Goal: Transaction & Acquisition: Purchase product/service

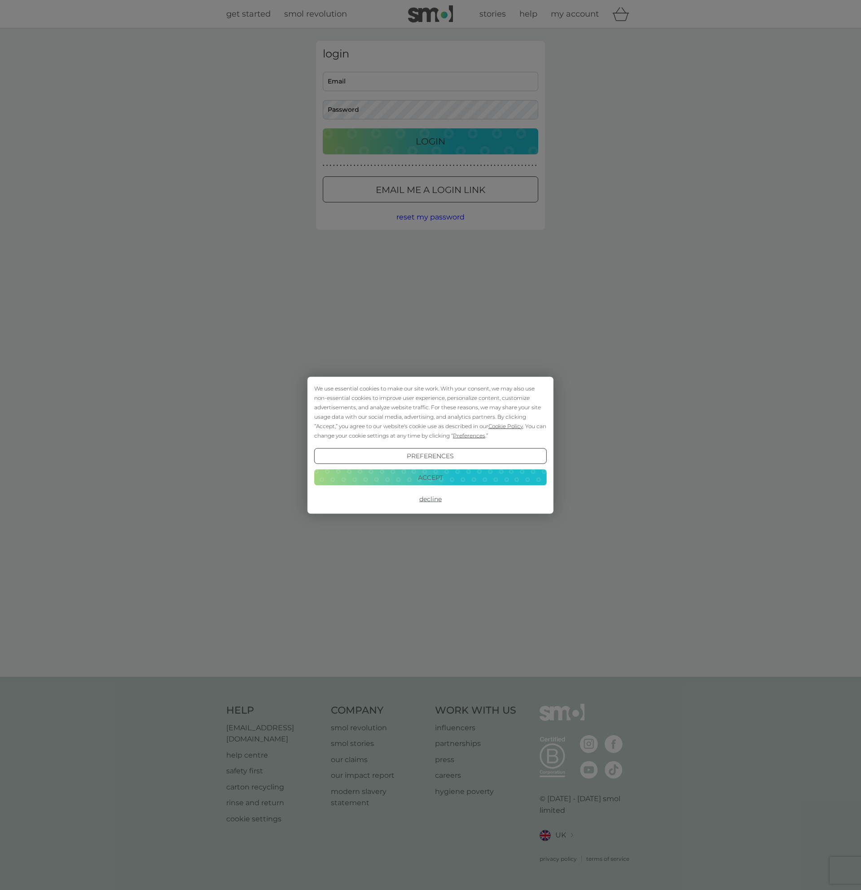
click at [442, 476] on button "Accept" at bounding box center [430, 477] width 232 height 16
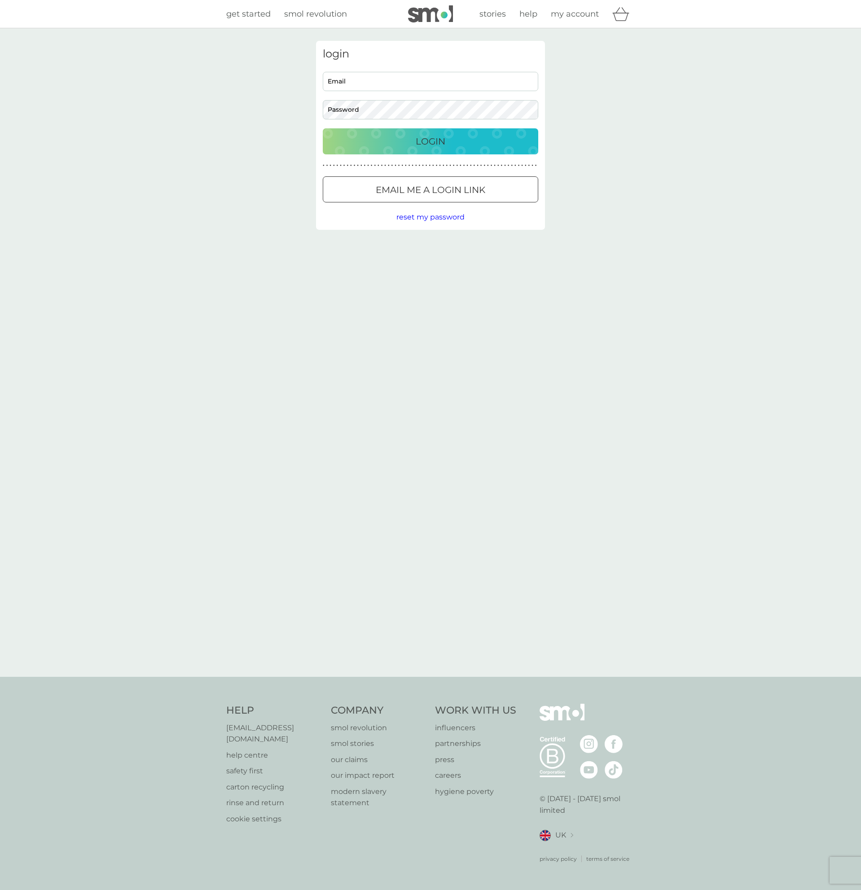
drag, startPoint x: 404, startPoint y: 96, endPoint x: 390, endPoint y: 85, distance: 18.1
click at [403, 95] on div "Email Password" at bounding box center [431, 96] width 222 height 48
click at [390, 85] on input "Email" at bounding box center [430, 81] width 215 height 19
click at [469, 191] on p "Email me a login link" at bounding box center [431, 190] width 110 height 14
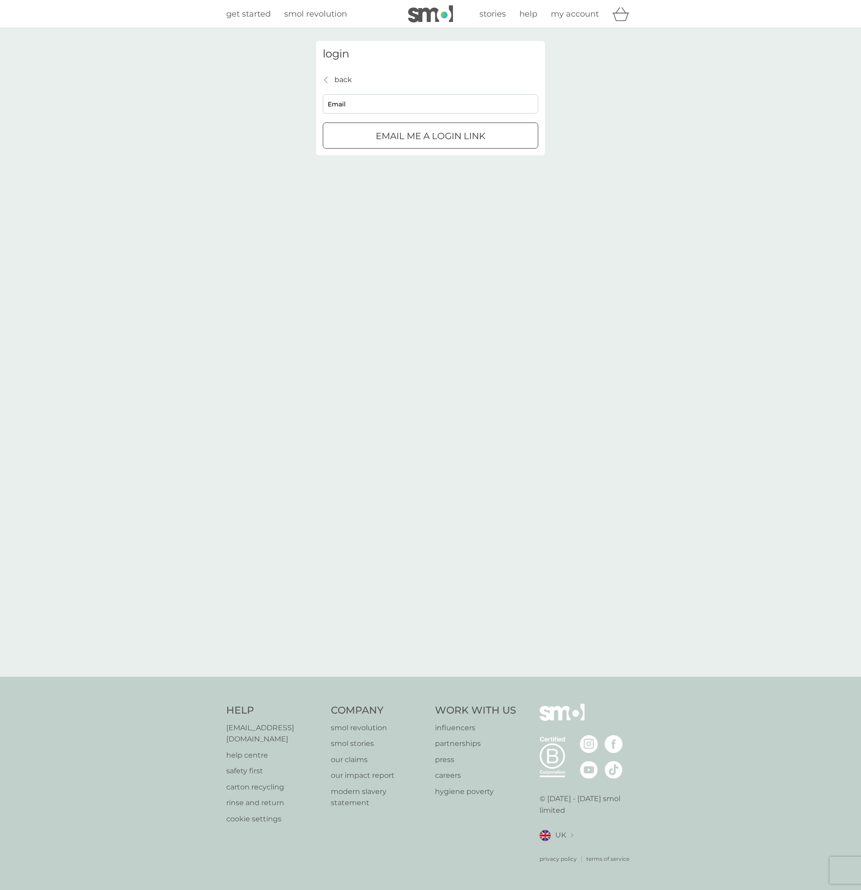
click at [394, 94] on input "Email" at bounding box center [430, 103] width 215 height 19
type input "[EMAIL_ADDRESS][DOMAIN_NAME]"
click button "Email me a login link" at bounding box center [430, 136] width 215 height 26
click at [572, 17] on span "my account" at bounding box center [575, 14] width 48 height 10
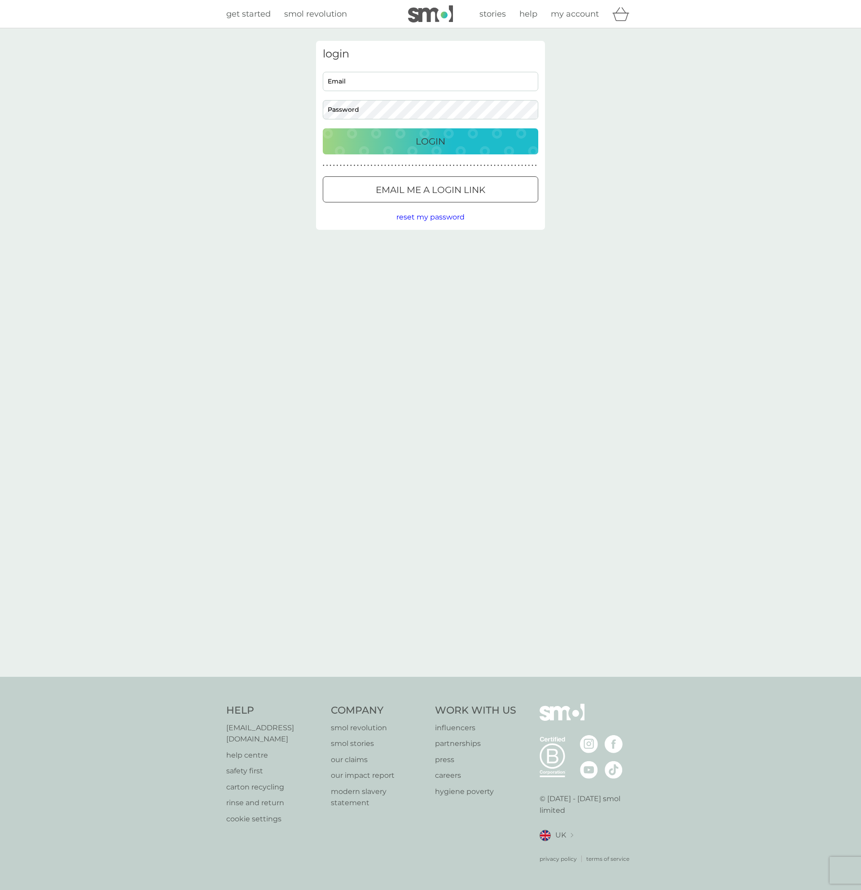
click at [418, 190] on div at bounding box center [430, 189] width 32 height 9
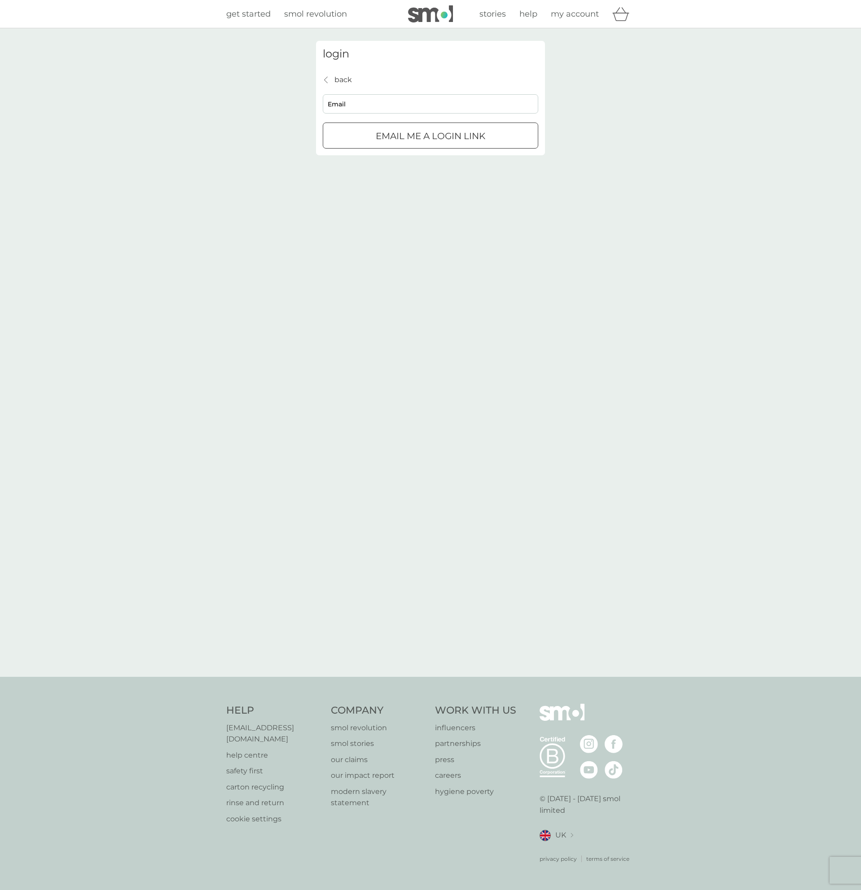
click at [382, 104] on input "Email" at bounding box center [430, 103] width 215 height 19
type input "[EMAIL_ADDRESS][DOMAIN_NAME]"
click at [413, 129] on p "Email me a login link" at bounding box center [431, 136] width 110 height 14
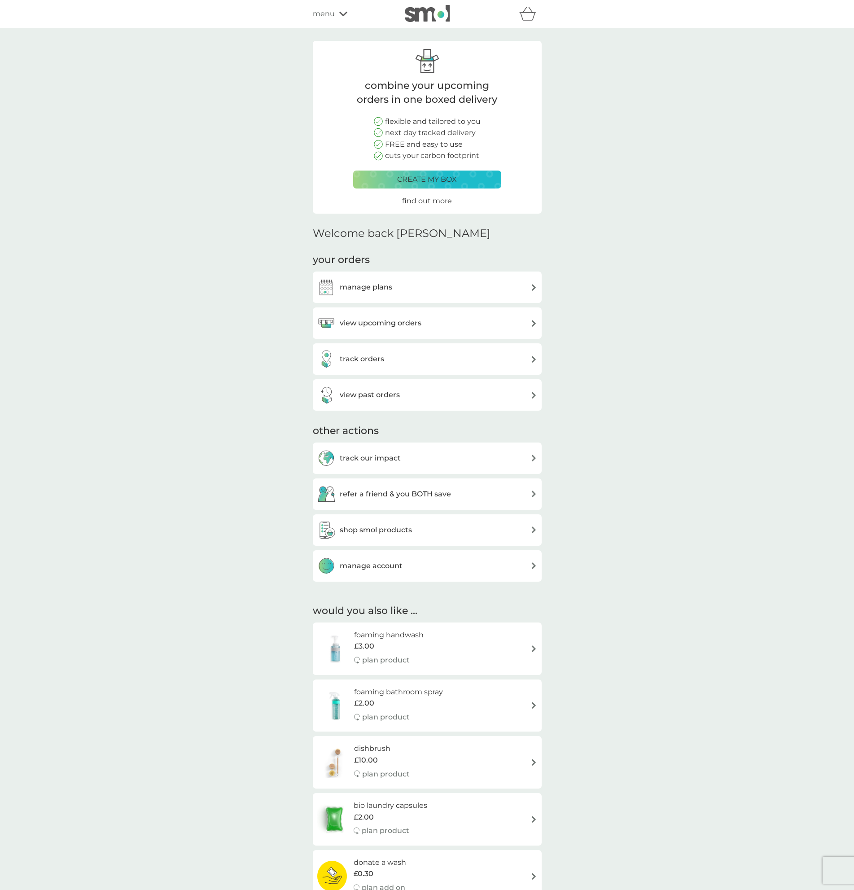
click at [495, 290] on div "manage plans" at bounding box center [427, 287] width 220 height 18
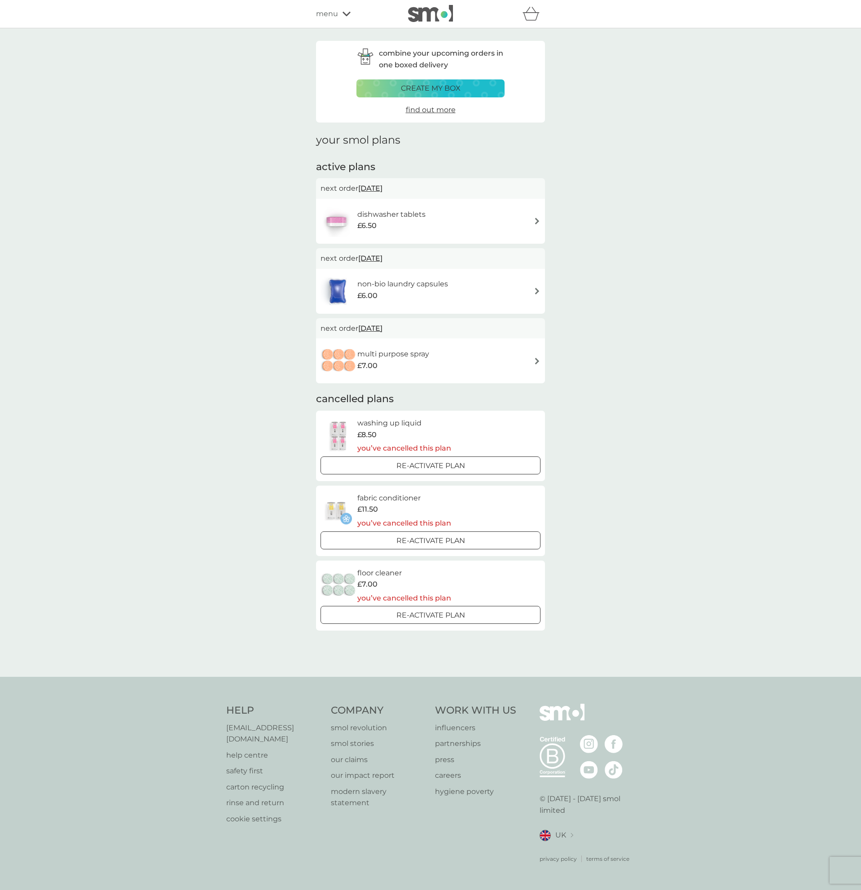
click at [345, 12] on icon at bounding box center [346, 13] width 8 height 5
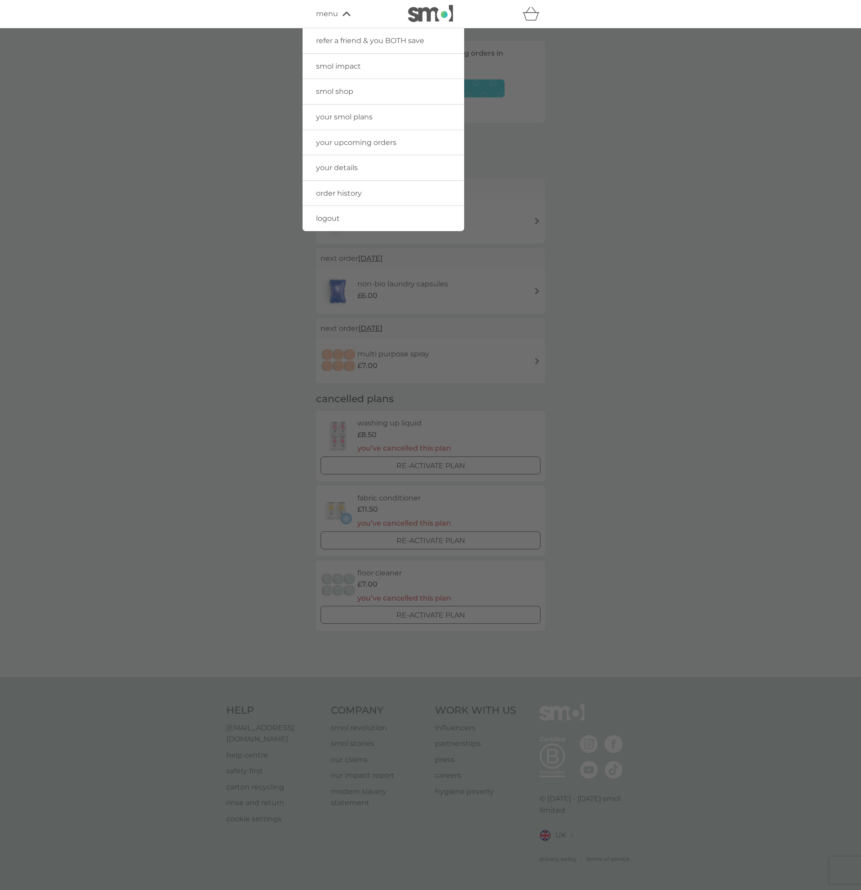
click at [343, 93] on span "smol shop" at bounding box center [334, 91] width 37 height 9
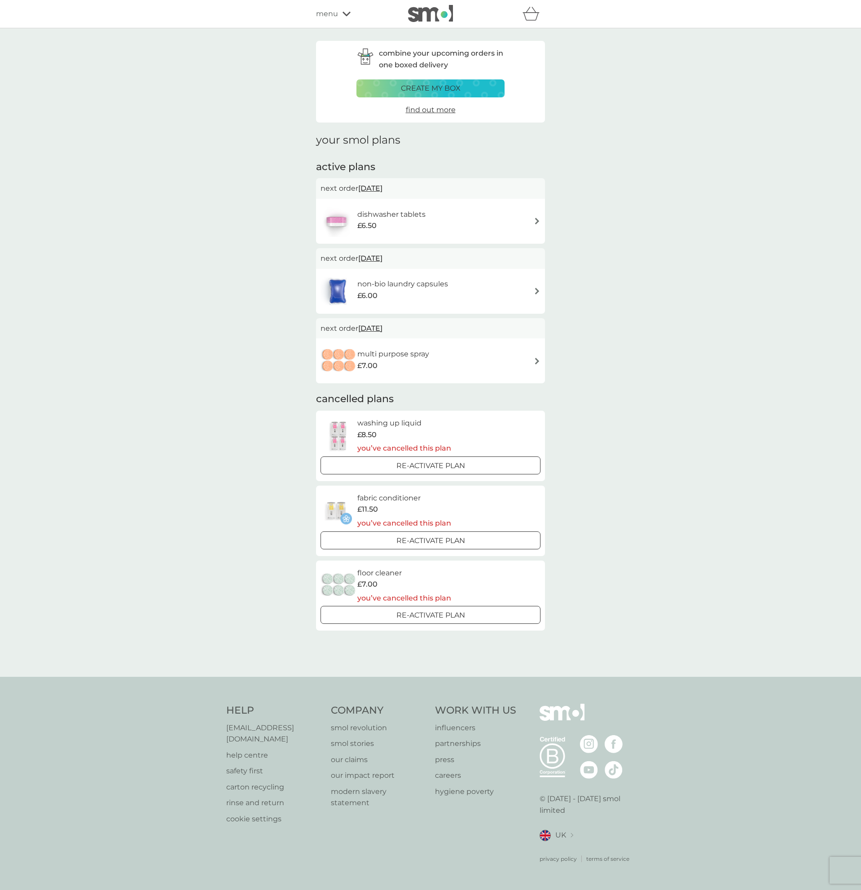
click at [437, 82] on button "create my box" at bounding box center [430, 88] width 148 height 18
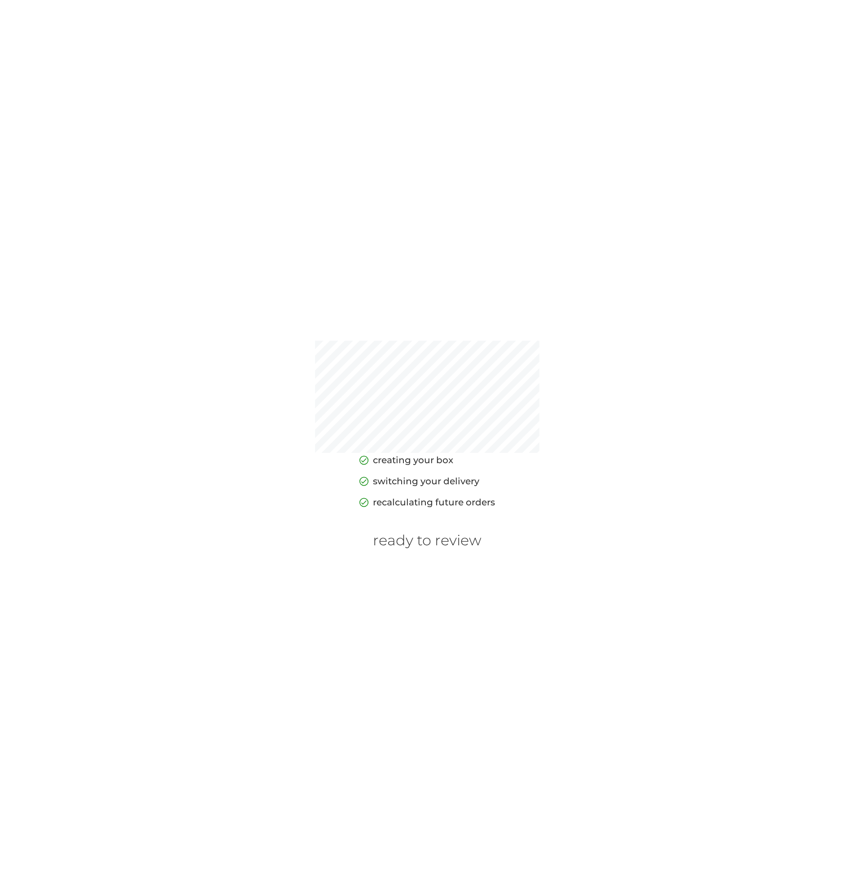
scroll to position [31, 0]
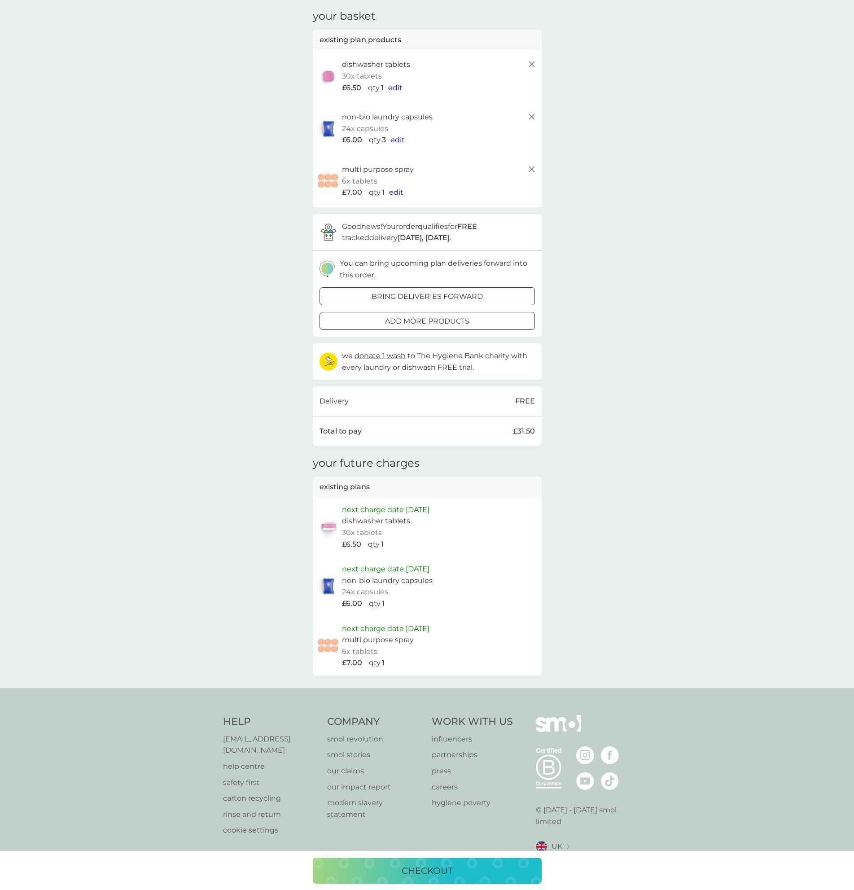
click at [414, 296] on div at bounding box center [427, 296] width 32 height 9
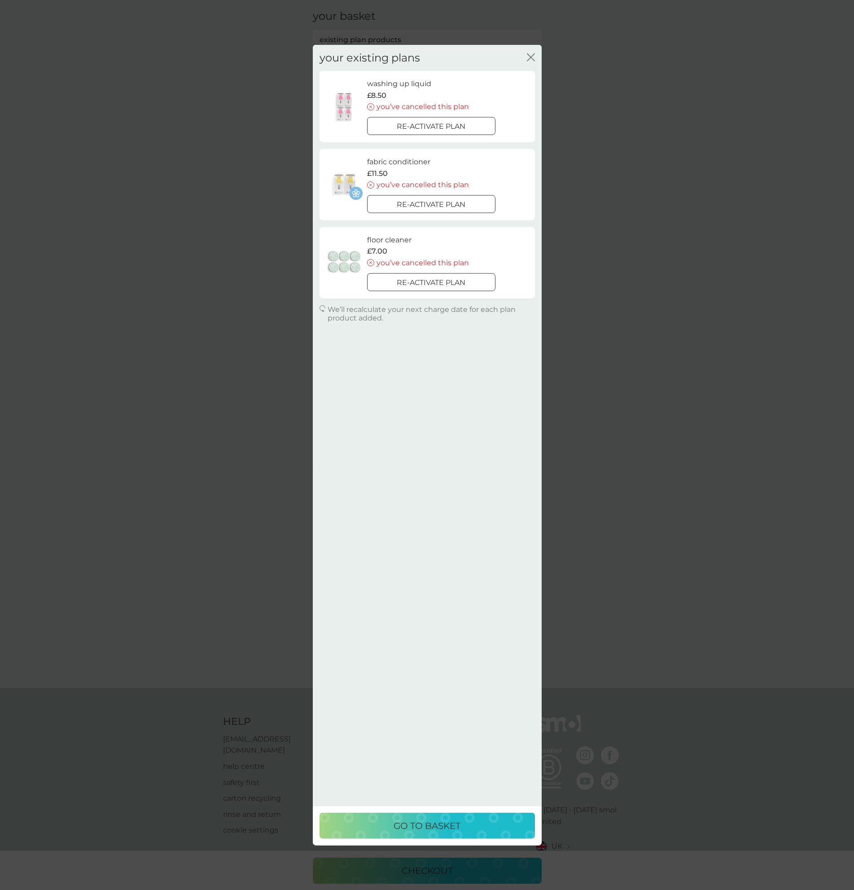
click at [437, 825] on p "go to basket" at bounding box center [427, 826] width 67 height 14
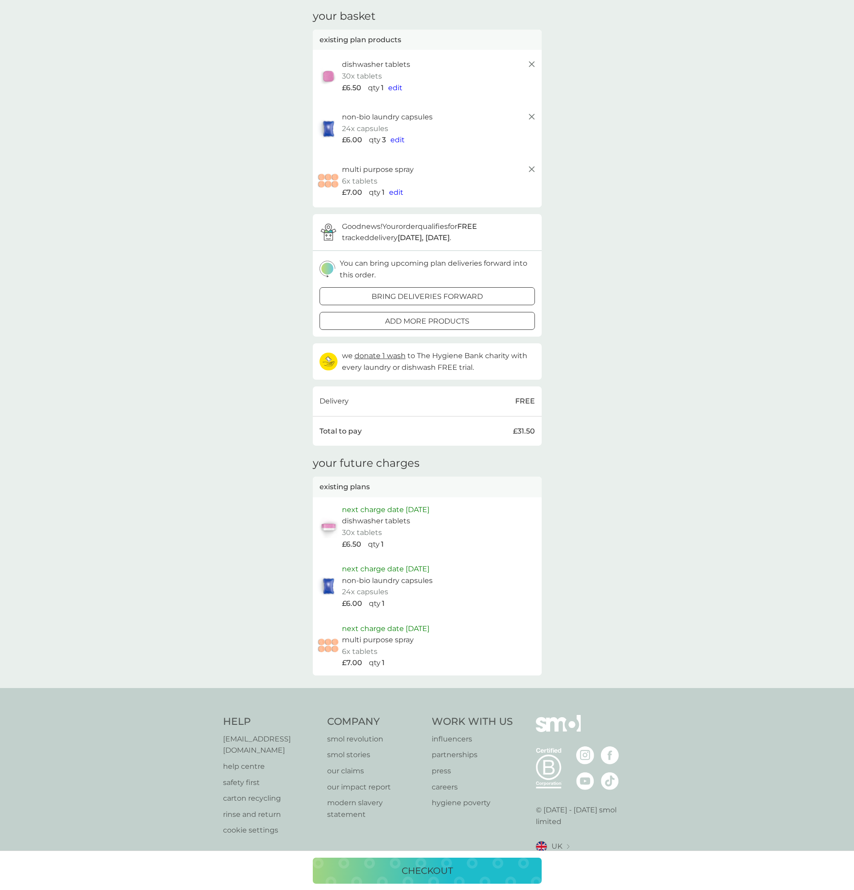
click at [442, 866] on p "checkout" at bounding box center [427, 871] width 51 height 14
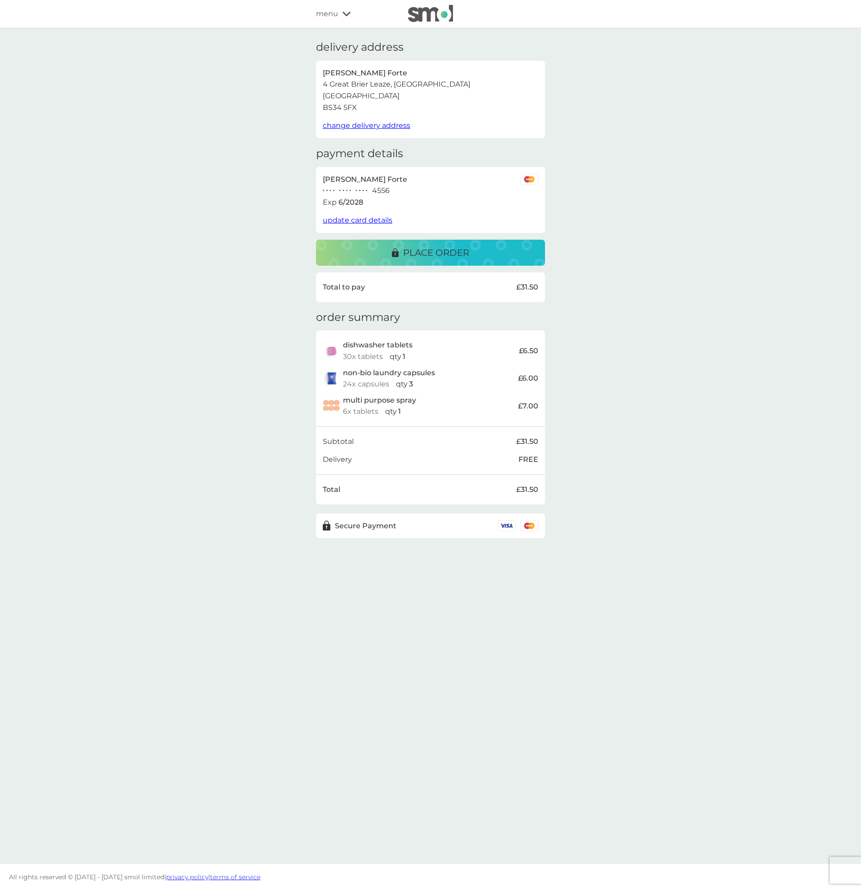
click at [423, 254] on p "place order" at bounding box center [436, 253] width 66 height 14
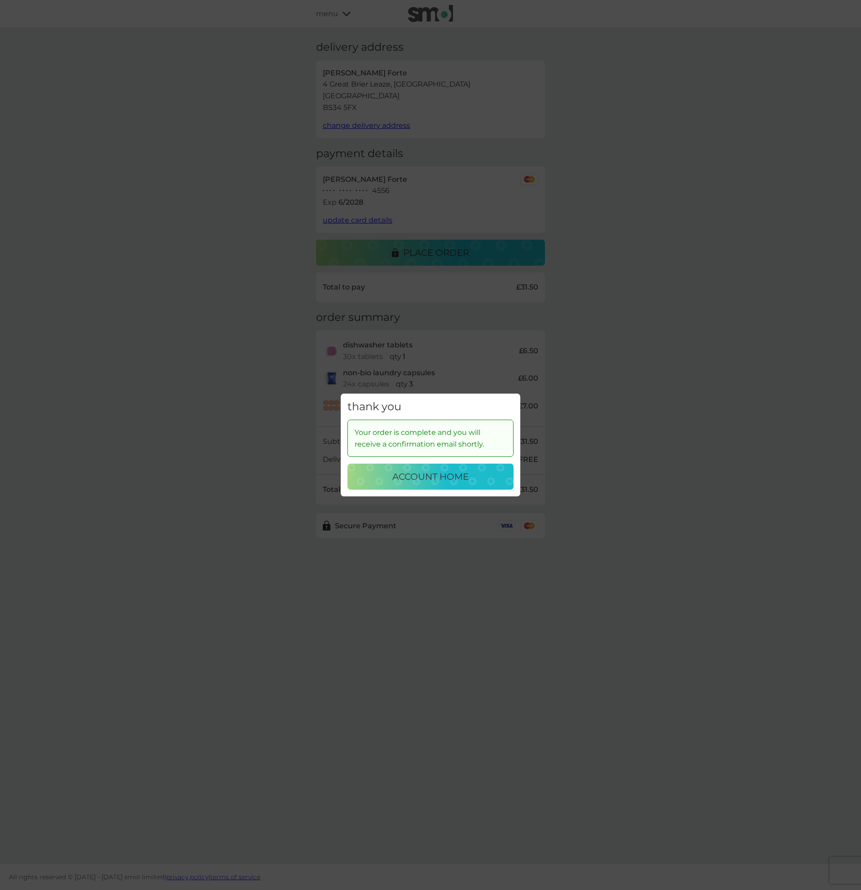
click at [427, 470] on p "account home" at bounding box center [430, 476] width 76 height 14
